Goal: Transaction & Acquisition: Purchase product/service

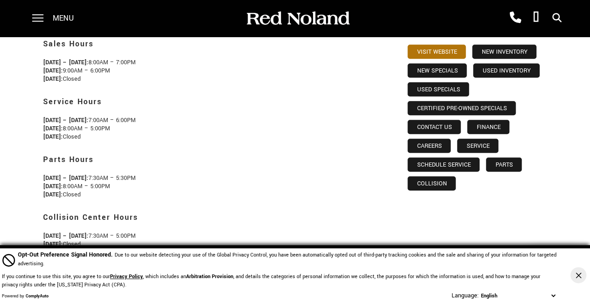
scroll to position [262, 0]
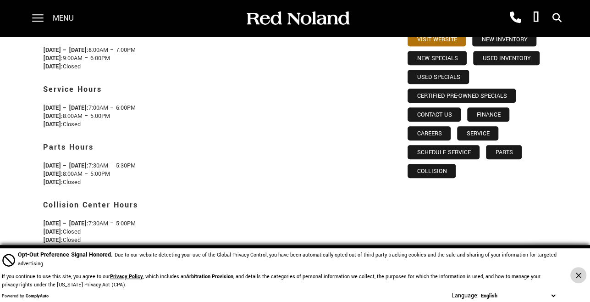
click at [578, 273] on icon "Close Button" at bounding box center [579, 275] width 6 height 6
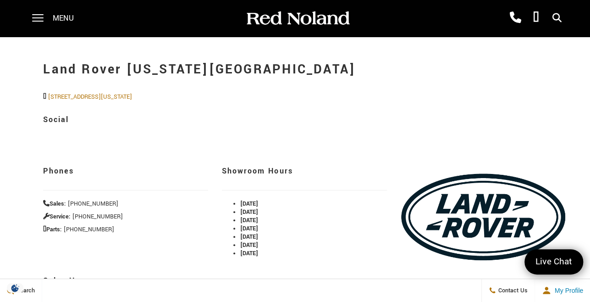
scroll to position [0, 0]
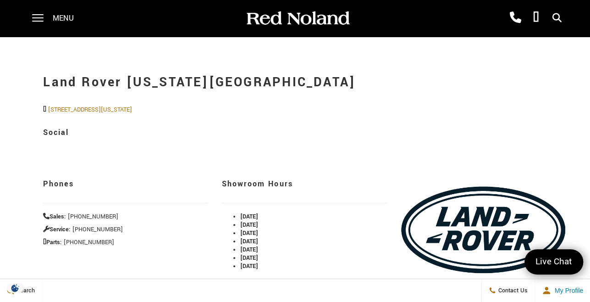
click at [555, 18] on icon at bounding box center [557, 18] width 9 height 0
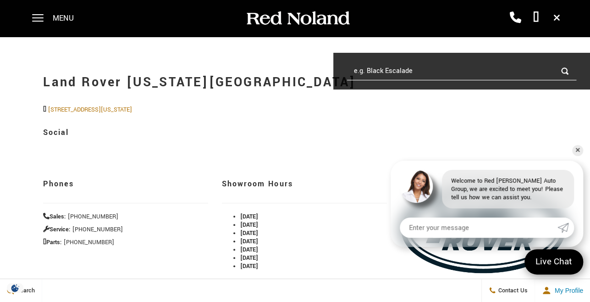
click at [351, 71] on input "e.g. Black Escalade" at bounding box center [461, 71] width 229 height 18
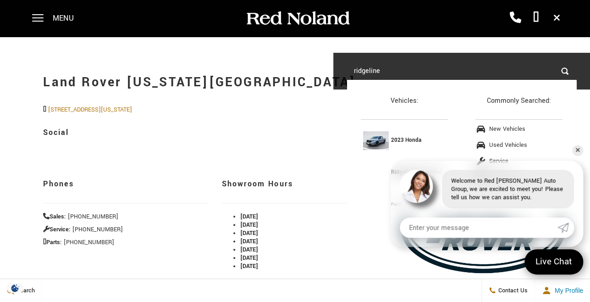
type input "ridgeline"
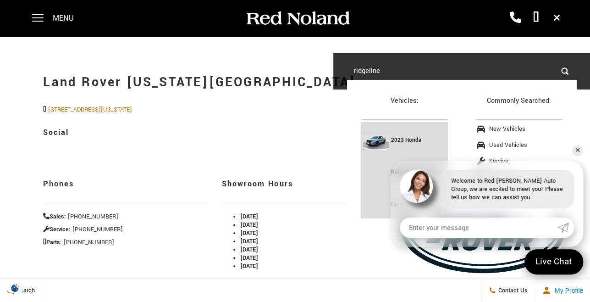
click at [376, 138] on img at bounding box center [376, 140] width 26 height 19
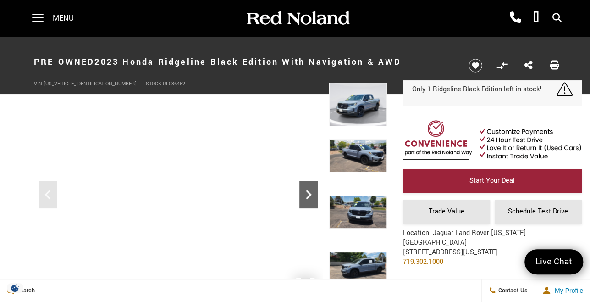
click at [311, 196] on icon "Next" at bounding box center [309, 194] width 18 height 18
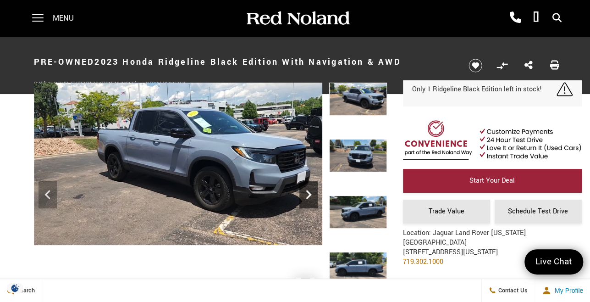
click at [308, 194] on icon "Next" at bounding box center [309, 194] width 18 height 18
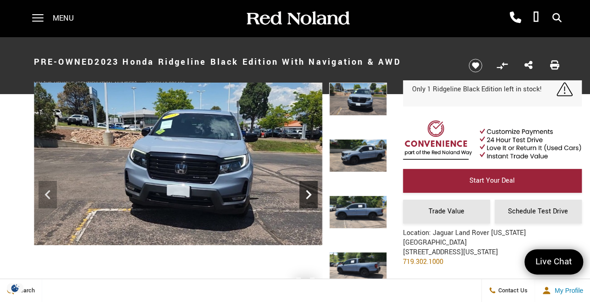
click at [308, 194] on icon "Next" at bounding box center [309, 194] width 18 height 18
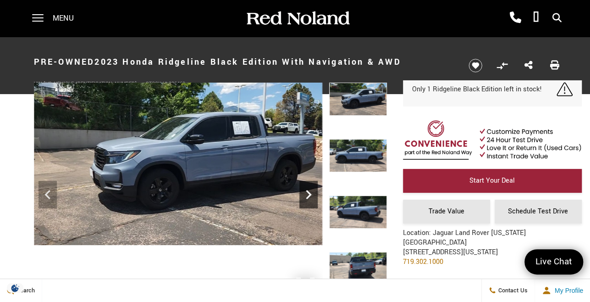
click at [308, 194] on icon "Next" at bounding box center [309, 194] width 18 height 18
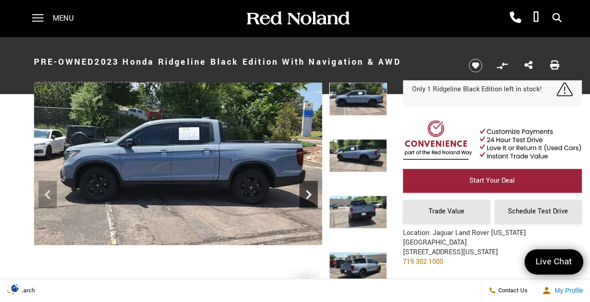
click at [308, 194] on icon "Next" at bounding box center [309, 194] width 18 height 18
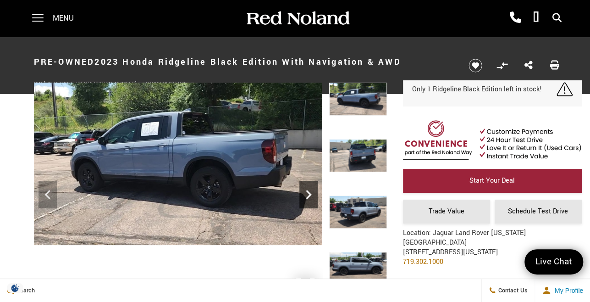
click at [308, 194] on icon "Next" at bounding box center [309, 194] width 18 height 18
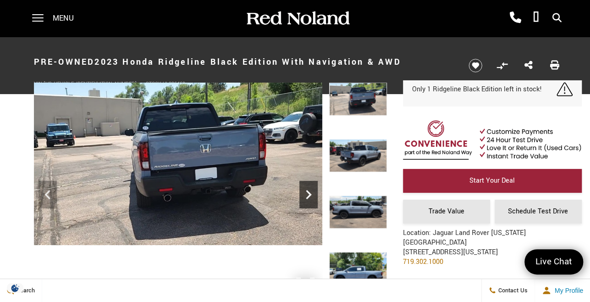
click at [308, 194] on icon "Next" at bounding box center [309, 194] width 18 height 18
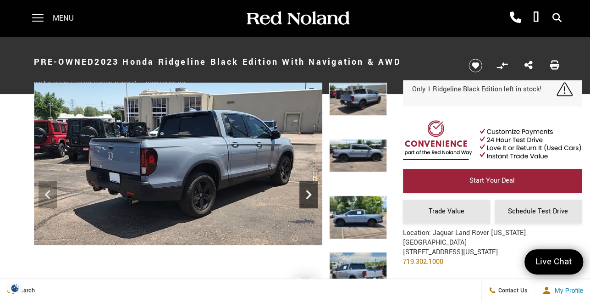
click at [308, 194] on icon "Next" at bounding box center [309, 194] width 18 height 18
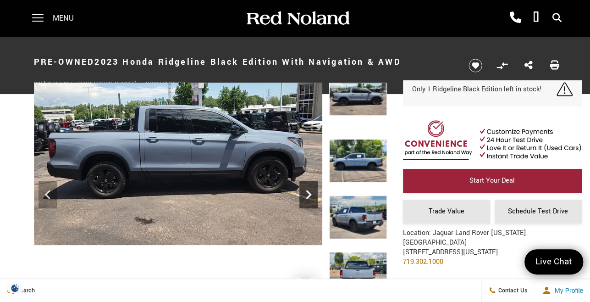
click at [308, 194] on icon "Next" at bounding box center [309, 194] width 18 height 18
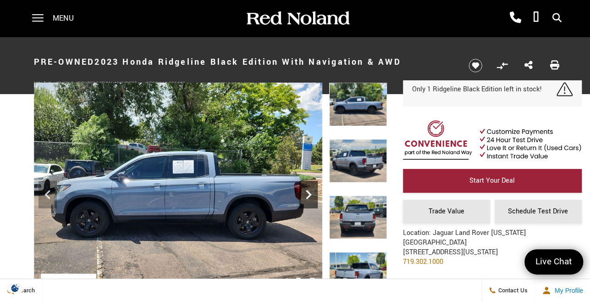
click at [308, 194] on icon "Next" at bounding box center [309, 194] width 18 height 18
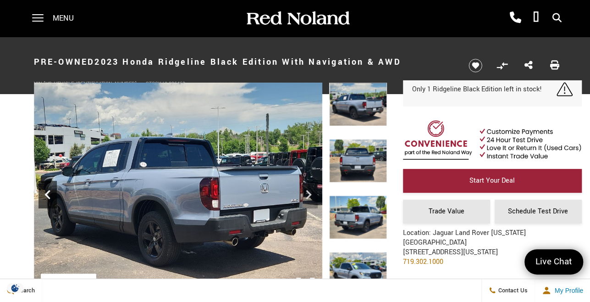
click at [46, 189] on icon "Previous" at bounding box center [48, 194] width 18 height 18
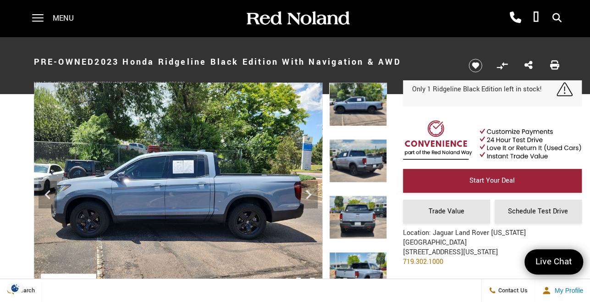
click at [301, 148] on img at bounding box center [178, 191] width 289 height 217
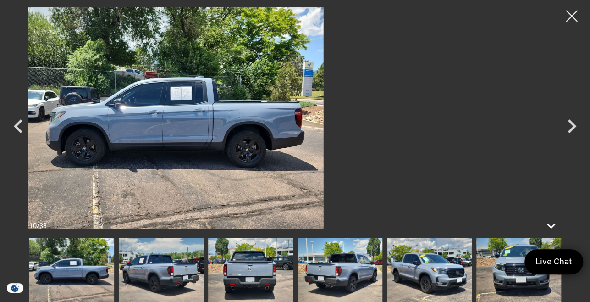
click at [278, 108] on img at bounding box center [176, 118] width 499 height 222
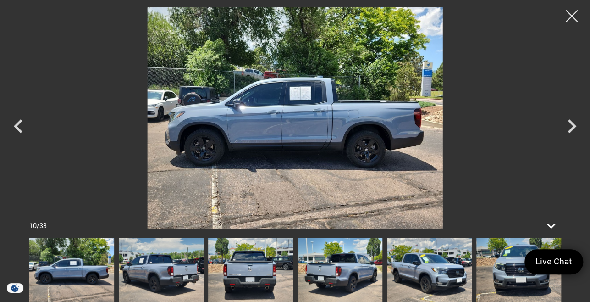
click at [571, 16] on div at bounding box center [572, 16] width 24 height 24
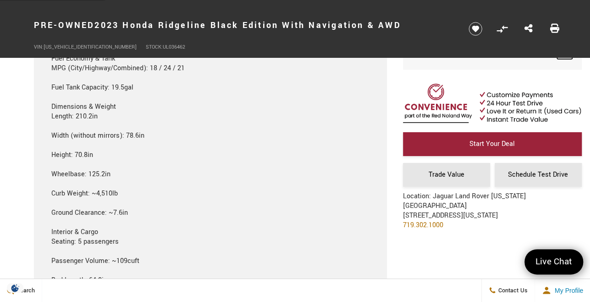
scroll to position [1310, 0]
